Goal: Task Accomplishment & Management: Use online tool/utility

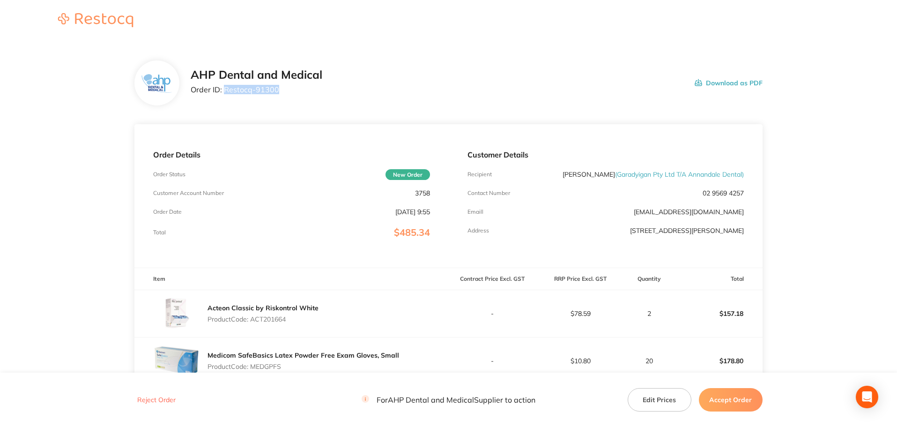
drag, startPoint x: 262, startPoint y: 89, endPoint x: 225, endPoint y: 89, distance: 37.0
click at [225, 89] on p "Order ID: Restocq- 91300" at bounding box center [257, 89] width 132 height 8
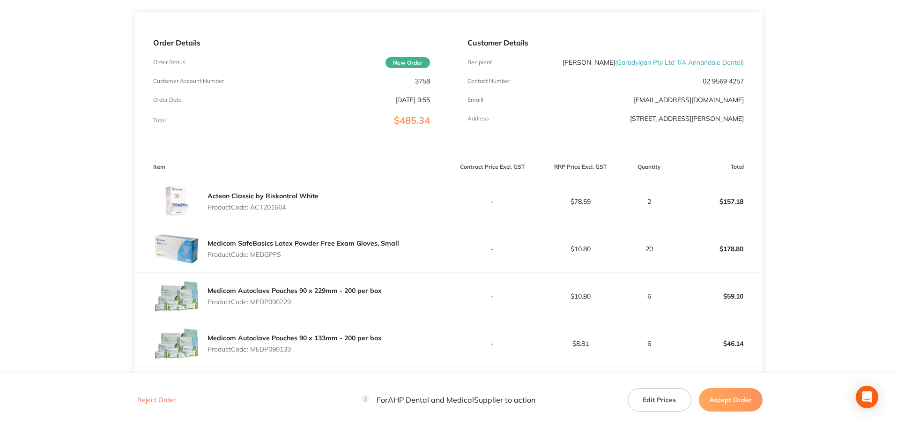
scroll to position [187, 0]
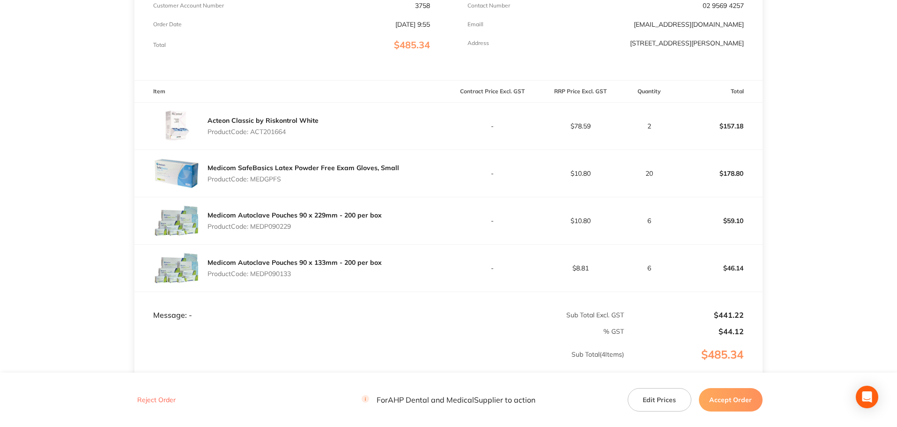
drag, startPoint x: 284, startPoint y: 230, endPoint x: 253, endPoint y: 230, distance: 31.4
click at [253, 230] on div "Medicom Autoclave Pouches 90 x 229mm - 200 per box Product Code: MEDP090229" at bounding box center [295, 221] width 174 height 26
drag, startPoint x: 283, startPoint y: 273, endPoint x: 254, endPoint y: 273, distance: 29.5
click at [254, 273] on p "Product Code: MEDP090133" at bounding box center [295, 273] width 174 height 7
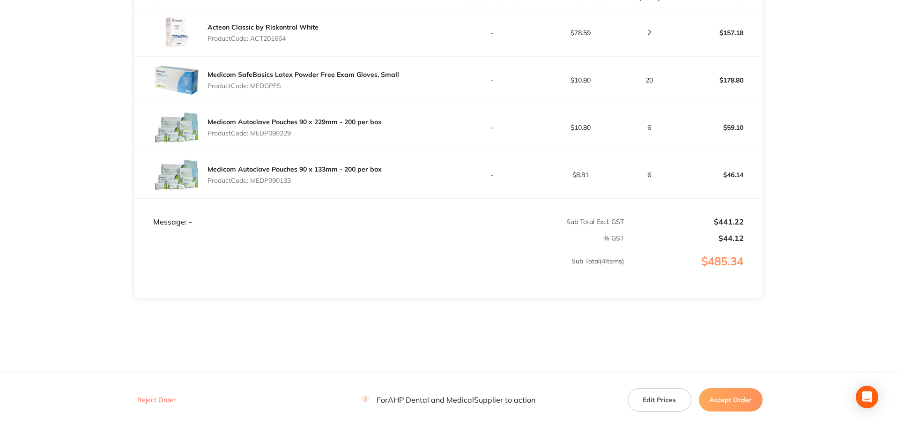
scroll to position [281, 0]
click at [730, 399] on button "Accept Order" at bounding box center [731, 399] width 64 height 23
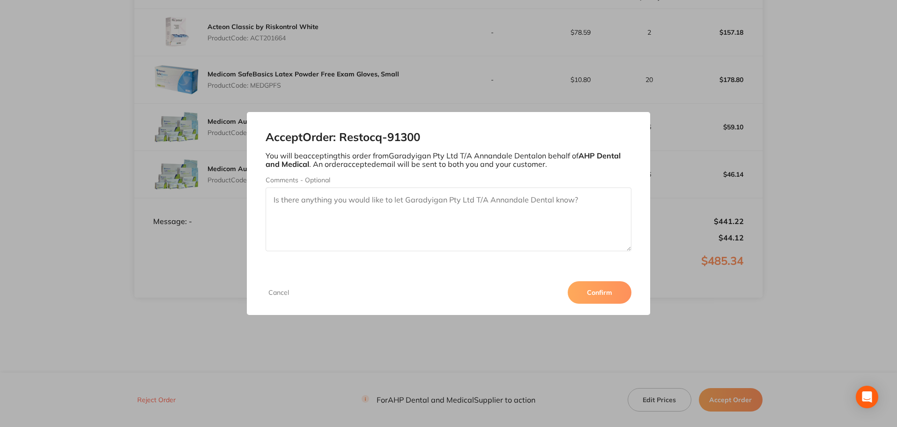
click at [434, 241] on textarea "Comments - Optional" at bounding box center [449, 219] width 366 height 64
click at [505, 206] on textarea "Thank you for your order. Please note that you have overdue" at bounding box center [449, 219] width 366 height 64
click at [419, 200] on textarea "Thank you for your order. Please note that you have unpaid invoices from May an…" at bounding box center [449, 219] width 366 height 64
click at [531, 207] on textarea "Thank you for your order. Please note that this order will not be dispatched un…" at bounding box center [449, 219] width 366 height 64
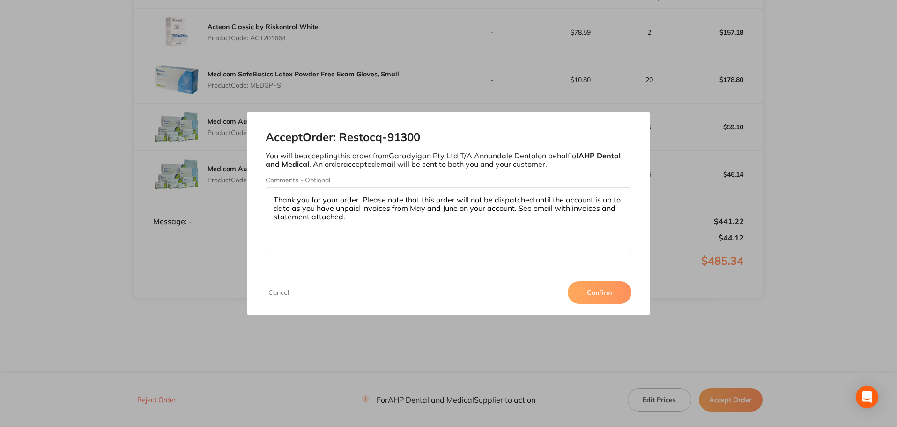
click at [528, 208] on textarea "Thank you for your order. Please note that this order will not be dispatched un…" at bounding box center [449, 219] width 366 height 64
type textarea "Thank you for your order. Please note that this order will not be dispatched un…"
click at [592, 290] on button "Confirm" at bounding box center [600, 292] width 64 height 22
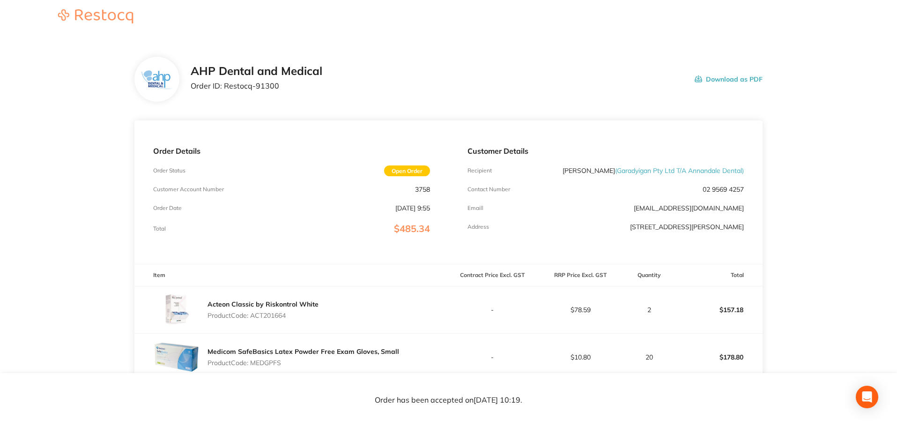
scroll to position [0, 0]
